Goal: Information Seeking & Learning: Learn about a topic

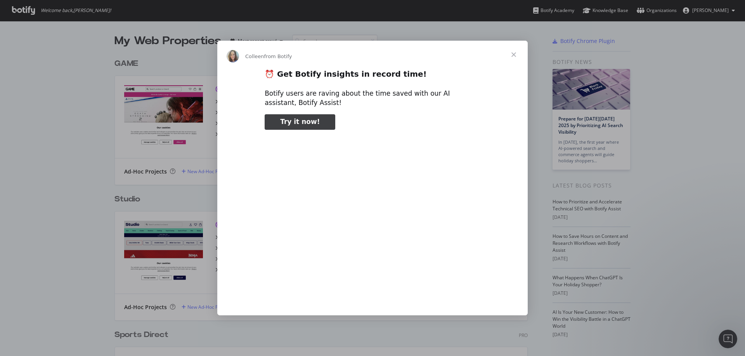
type input "2240653"
click at [512, 57] on span "Close" at bounding box center [514, 55] width 28 height 28
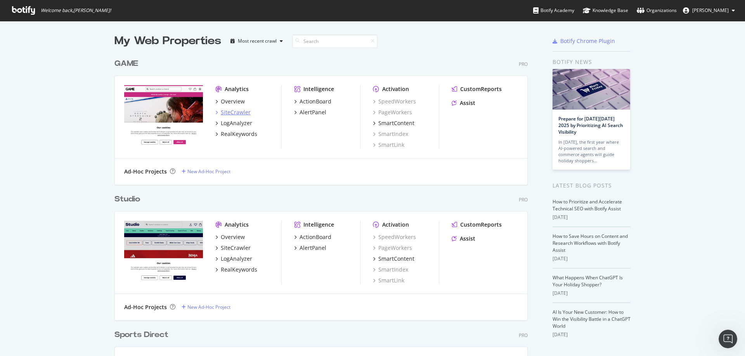
click at [237, 112] on div "SiteCrawler" at bounding box center [236, 113] width 30 height 8
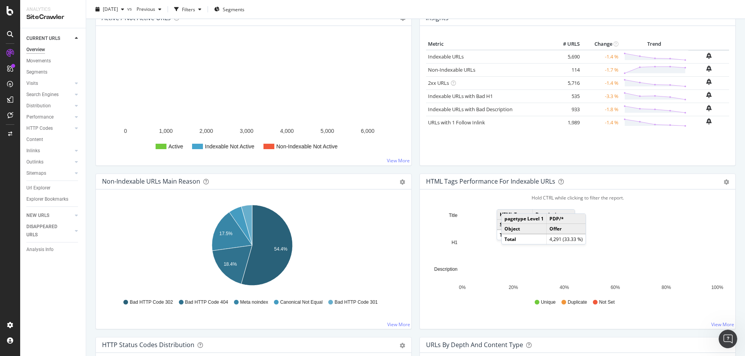
scroll to position [71, 0]
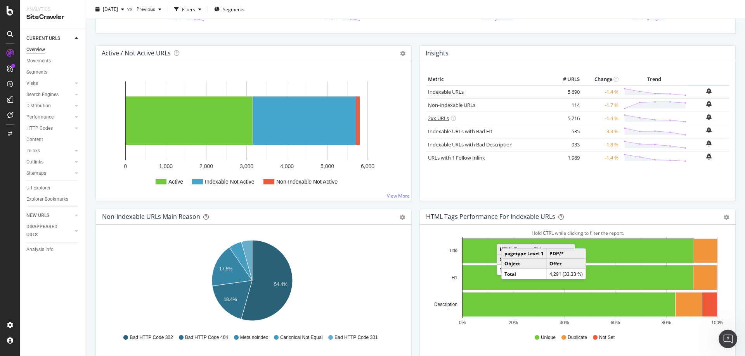
click at [439, 121] on link "2xx URLs" at bounding box center [438, 118] width 21 height 7
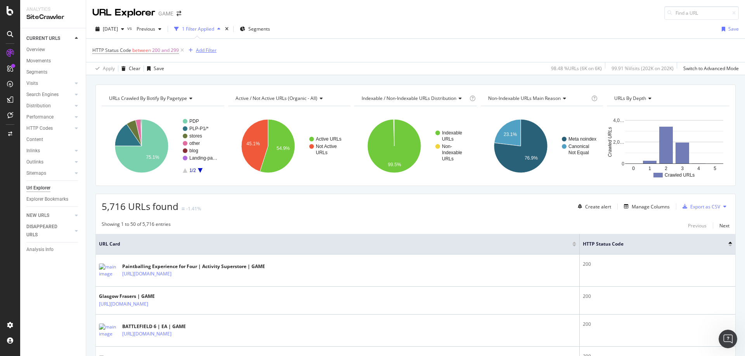
click at [197, 47] on div "Add Filter" at bounding box center [206, 50] width 21 height 7
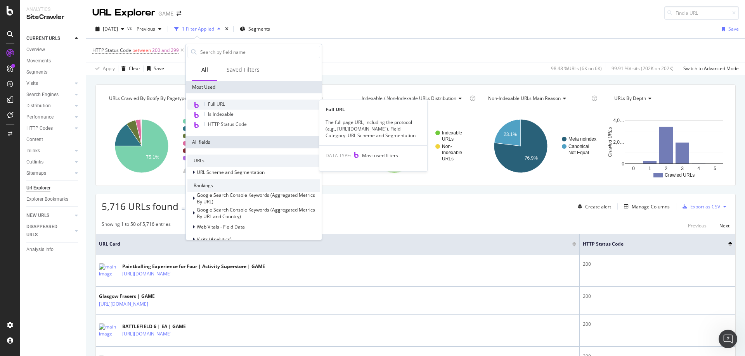
click at [227, 102] on div "Full URL" at bounding box center [253, 105] width 133 height 10
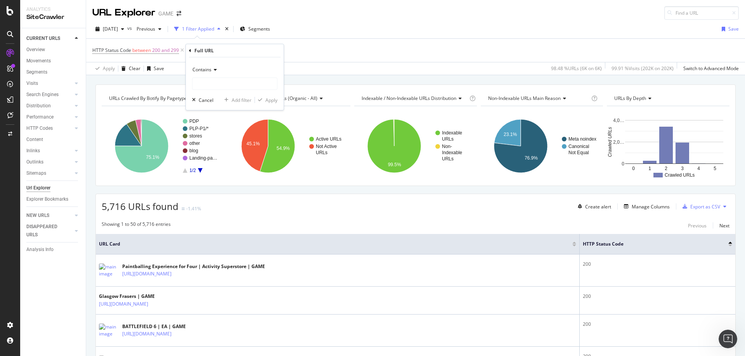
click at [209, 77] on div "Contains" at bounding box center [234, 77] width 85 height 26
drag, startPoint x: 213, startPoint y: 83, endPoint x: 212, endPoint y: 87, distance: 4.3
click at [213, 85] on input "text" at bounding box center [234, 84] width 85 height 12
type input "play"
click at [206, 49] on div "Add Filter" at bounding box center [206, 50] width 21 height 7
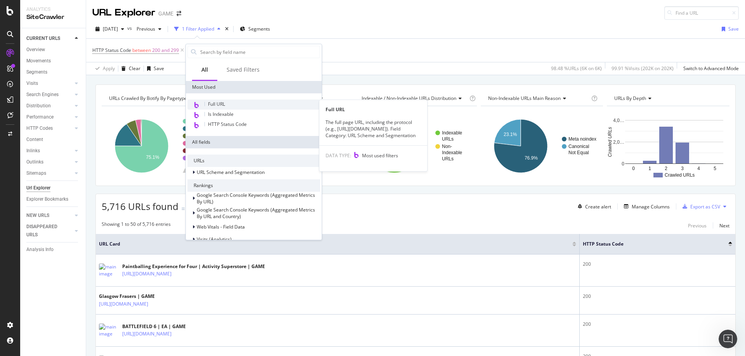
click at [223, 102] on span "Full URL" at bounding box center [216, 104] width 17 height 7
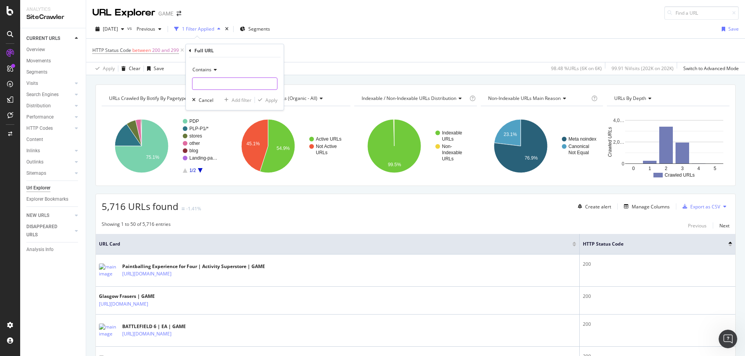
click at [221, 80] on input "text" at bounding box center [234, 84] width 85 height 12
type input "play-station"
click at [275, 104] on div "Apply" at bounding box center [266, 100] width 22 height 7
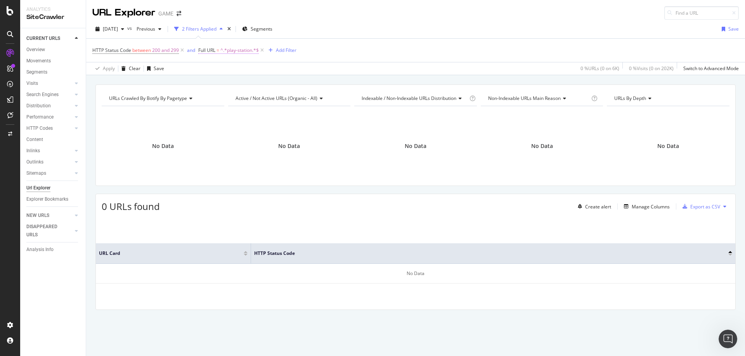
click at [236, 53] on span "^.*play-station.*$" at bounding box center [239, 50] width 38 height 11
click at [220, 84] on input "play-station" at bounding box center [241, 82] width 73 height 12
click at [216, 81] on input "play-station" at bounding box center [241, 82] width 73 height 12
click at [219, 85] on input "play-station" at bounding box center [241, 82] width 73 height 12
type input "playstation"
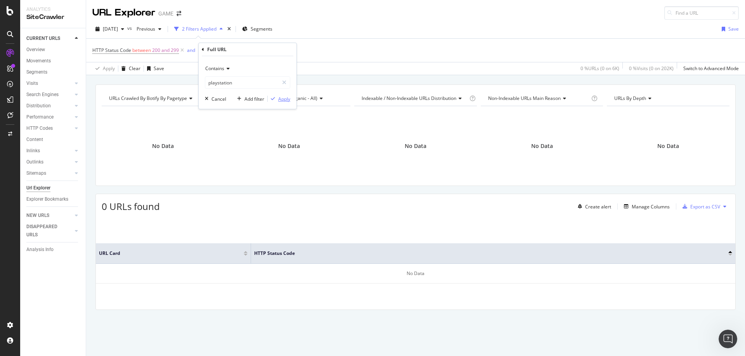
click at [285, 99] on div "Apply" at bounding box center [284, 99] width 12 height 7
